Goal: Check status: Check status

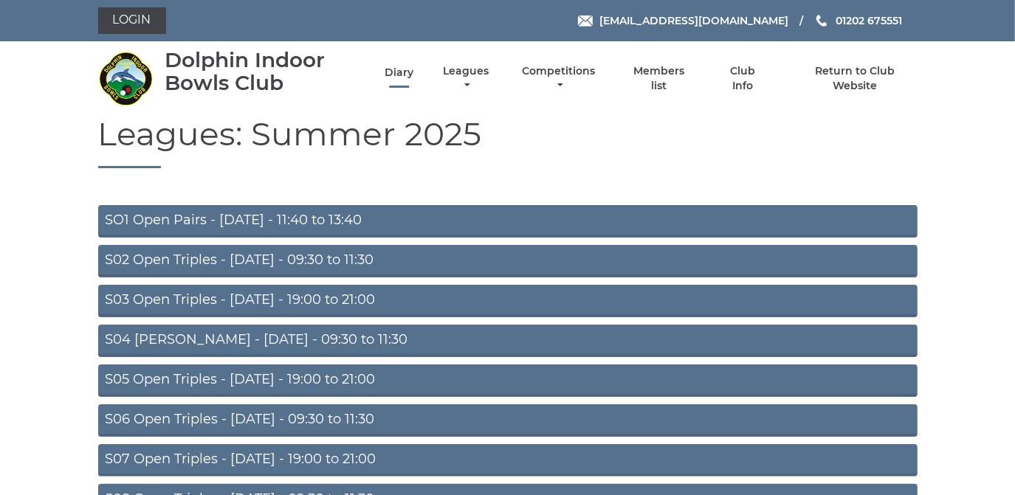
click at [398, 71] on link "Diary" at bounding box center [399, 73] width 29 height 14
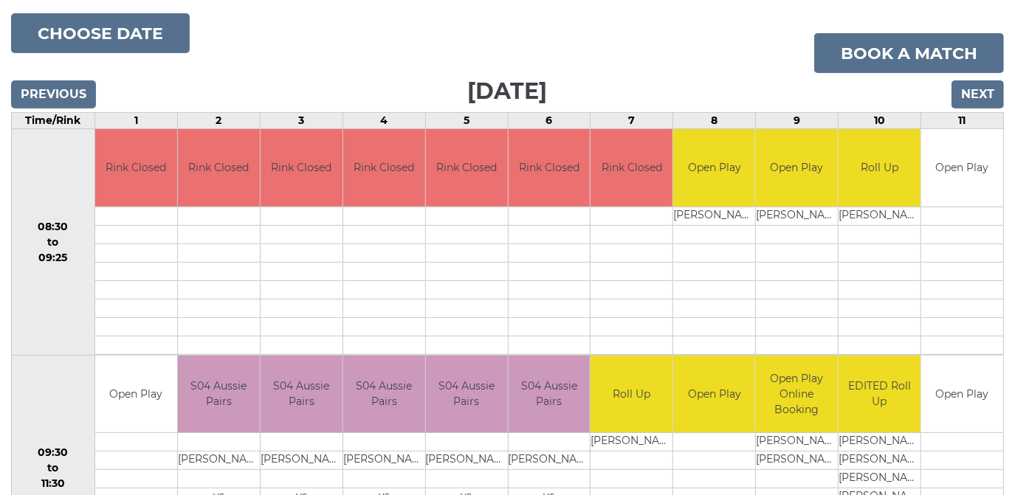
scroll to position [66, 0]
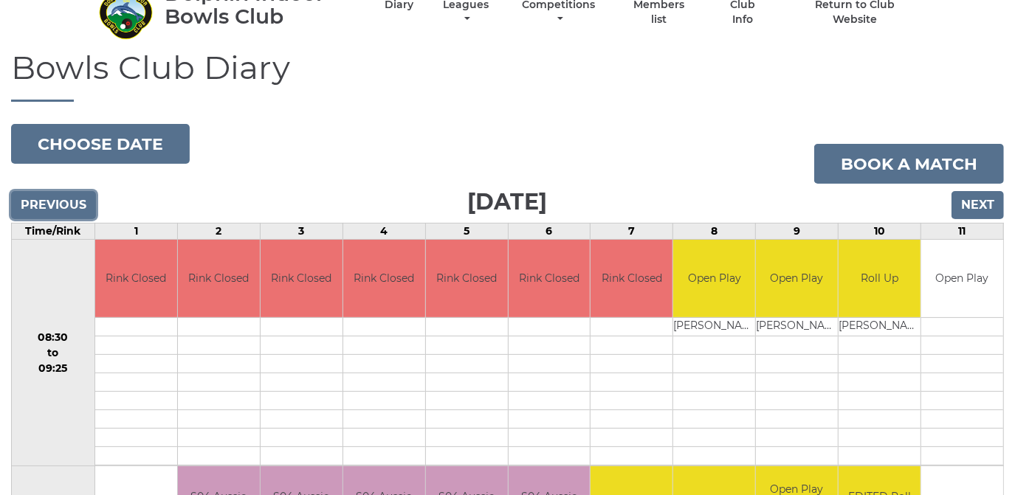
click at [41, 201] on input "Previous" at bounding box center [53, 205] width 85 height 28
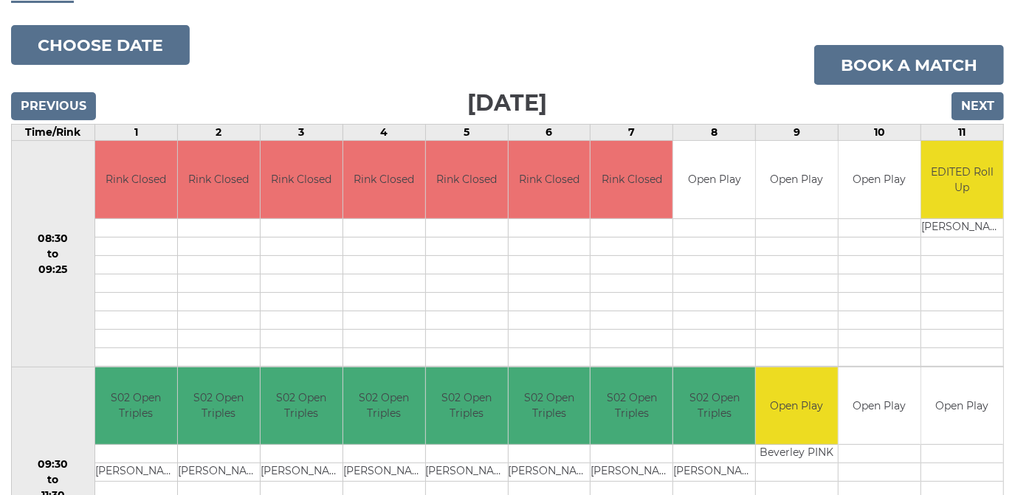
scroll to position [134, 0]
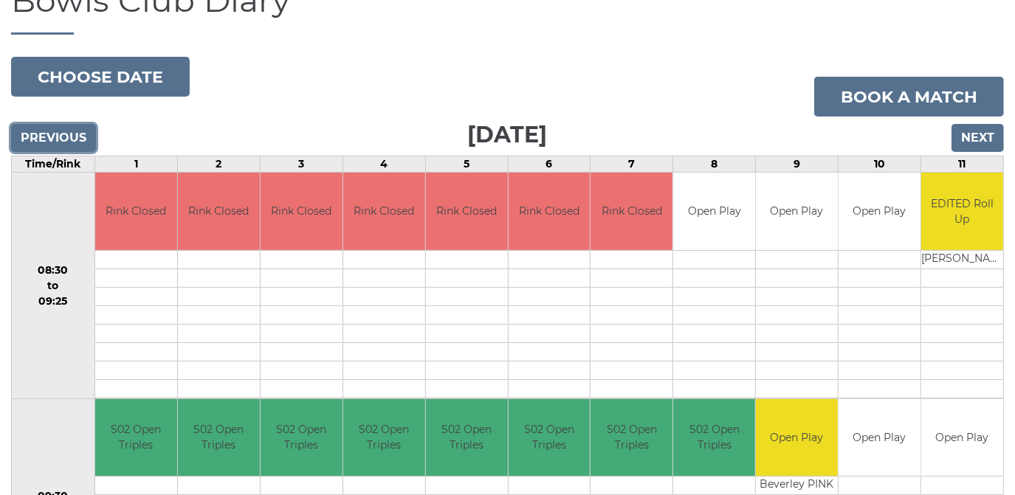
click at [72, 137] on input "Previous" at bounding box center [53, 138] width 85 height 28
